Goal: Find specific page/section: Find specific page/section

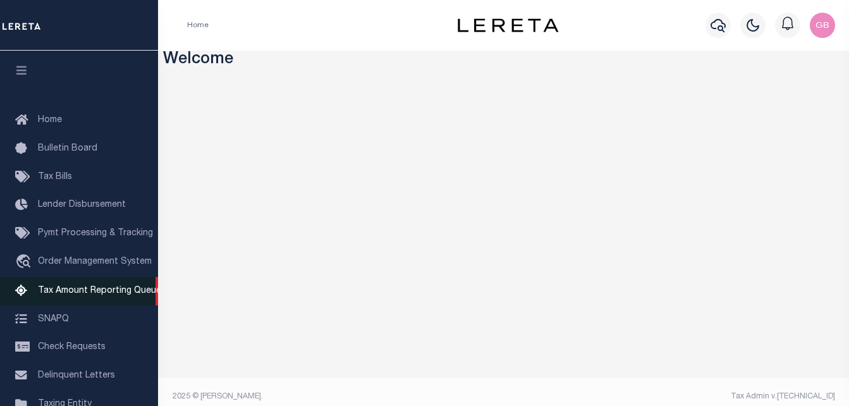
click at [66, 295] on span "Tax Amount Reporting Queue" at bounding box center [99, 291] width 123 height 9
click at [61, 293] on span "Tax Amount Reporting Queue" at bounding box center [99, 291] width 123 height 9
click at [70, 300] on link "Tax Amount Reporting Queue" at bounding box center [79, 291] width 158 height 28
